Goal: Navigation & Orientation: Find specific page/section

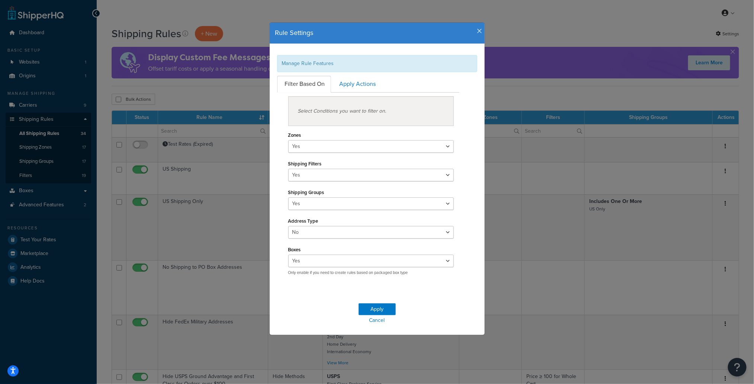
click at [478, 32] on div "Rule Settings" at bounding box center [377, 33] width 215 height 21
click at [477, 32] on icon "button" at bounding box center [479, 31] width 5 height 7
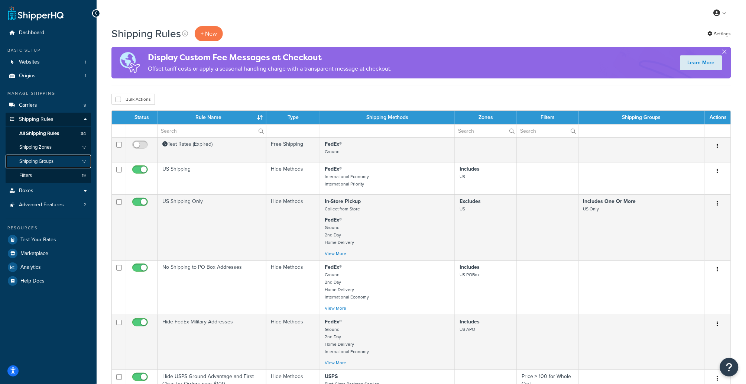
click at [67, 159] on link "Shipping Groups 17" at bounding box center [49, 162] width 86 height 14
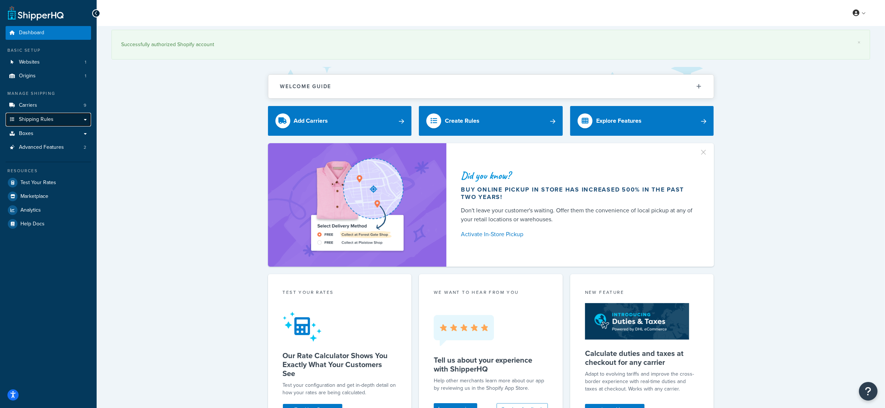
click at [34, 119] on span "Shipping Rules" at bounding box center [36, 119] width 35 height 6
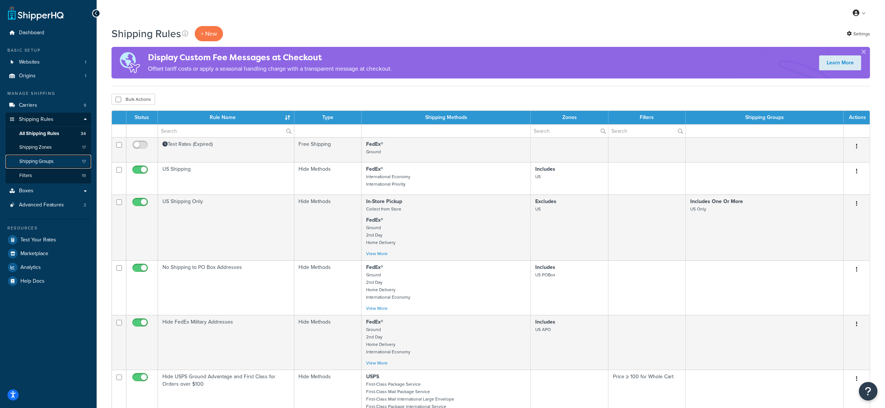
click at [41, 159] on span "Shipping Groups" at bounding box center [36, 161] width 34 height 6
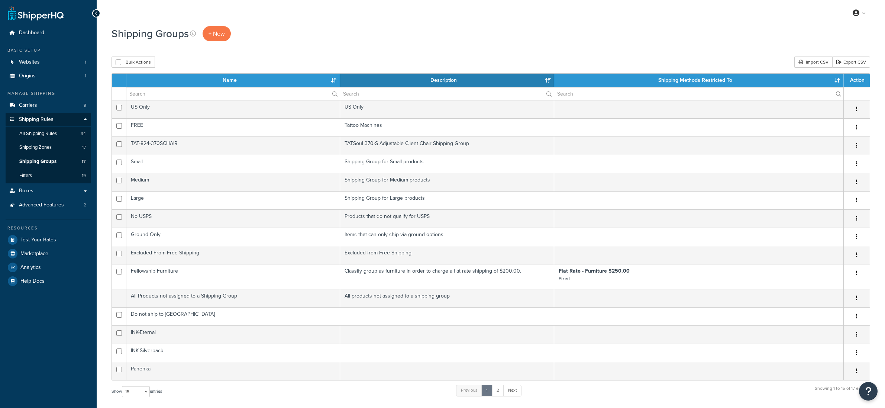
select select "15"
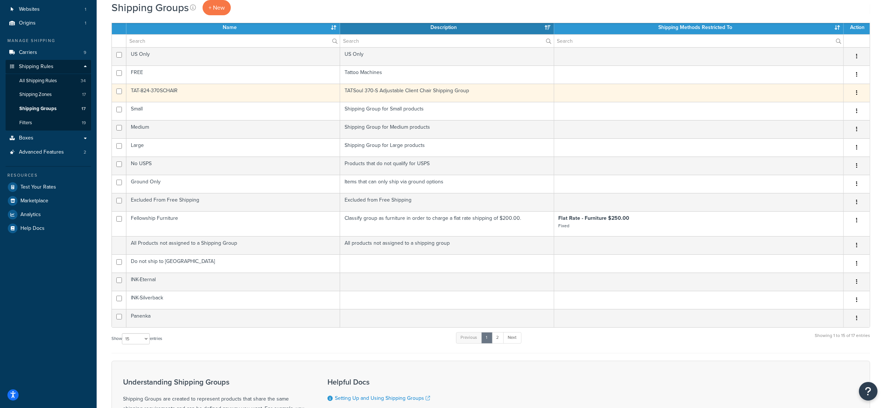
scroll to position [62, 0]
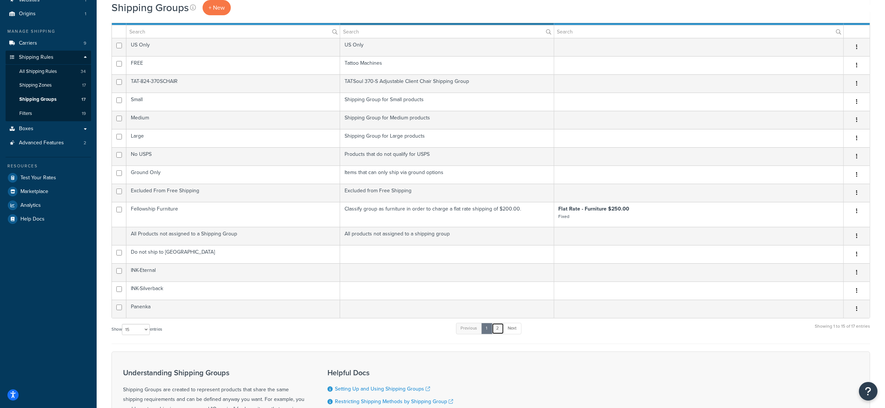
click at [501, 329] on link "2" at bounding box center [498, 328] width 12 height 11
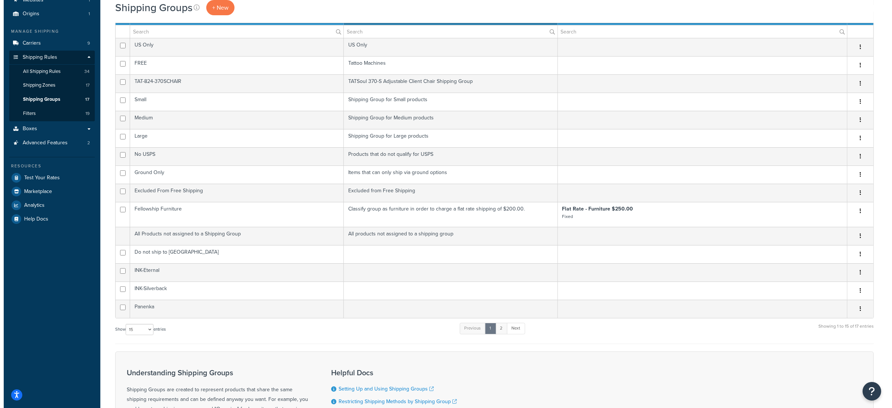
scroll to position [0, 0]
